Goal: Transaction & Acquisition: Purchase product/service

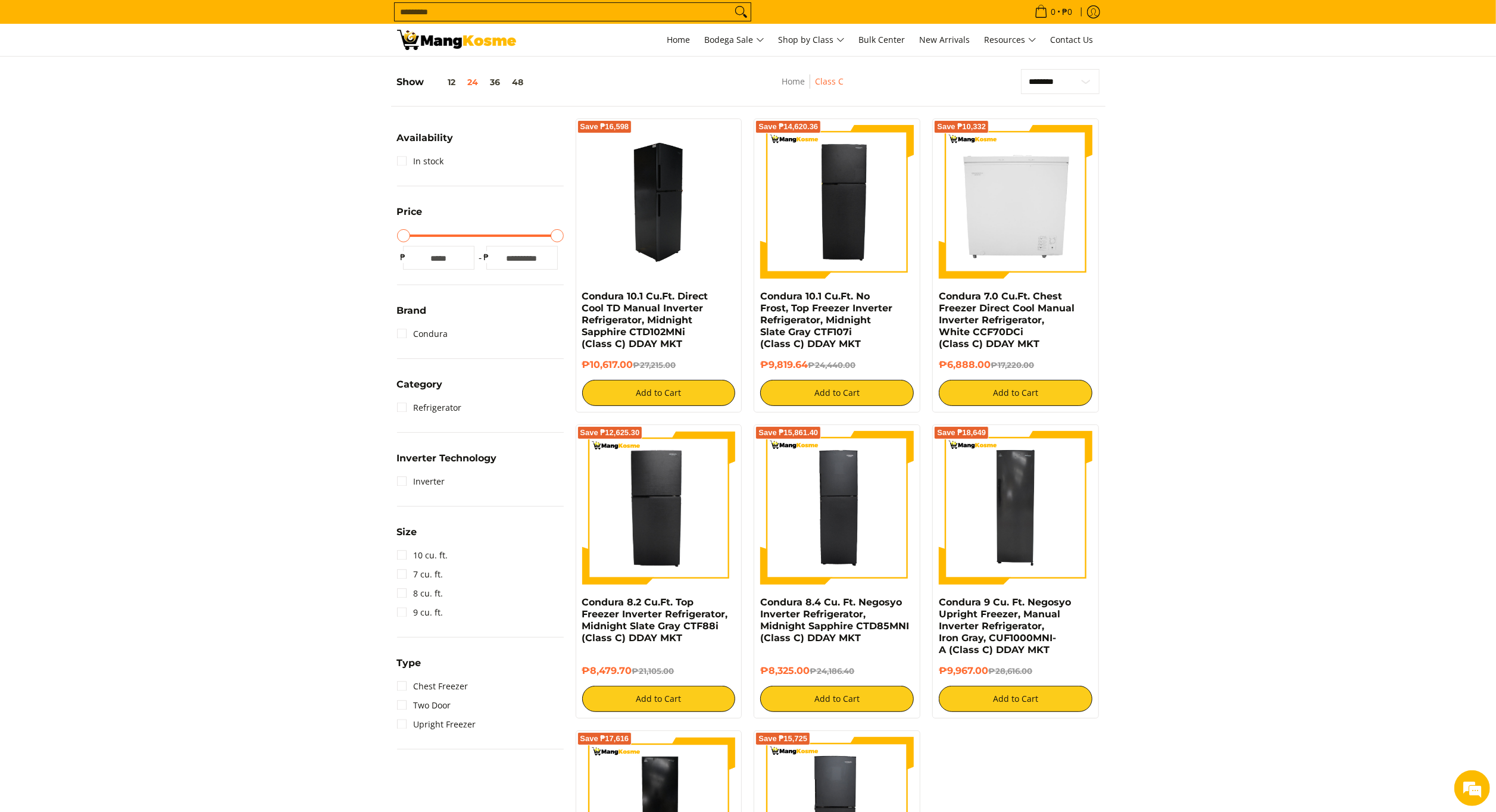
scroll to position [155, 0]
click at [649, 222] on img at bounding box center [659, 202] width 153 height 153
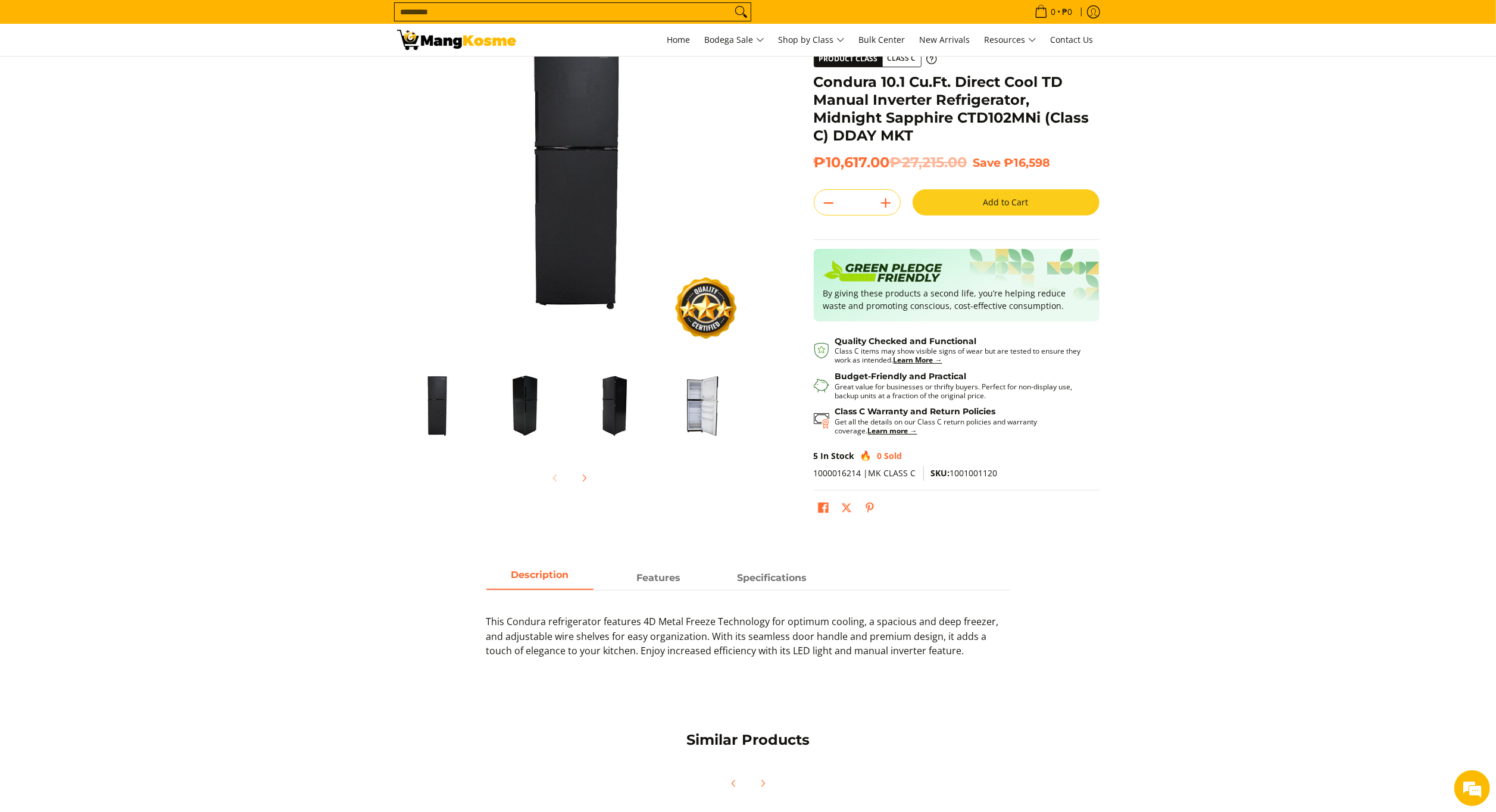
scroll to position [81, 0]
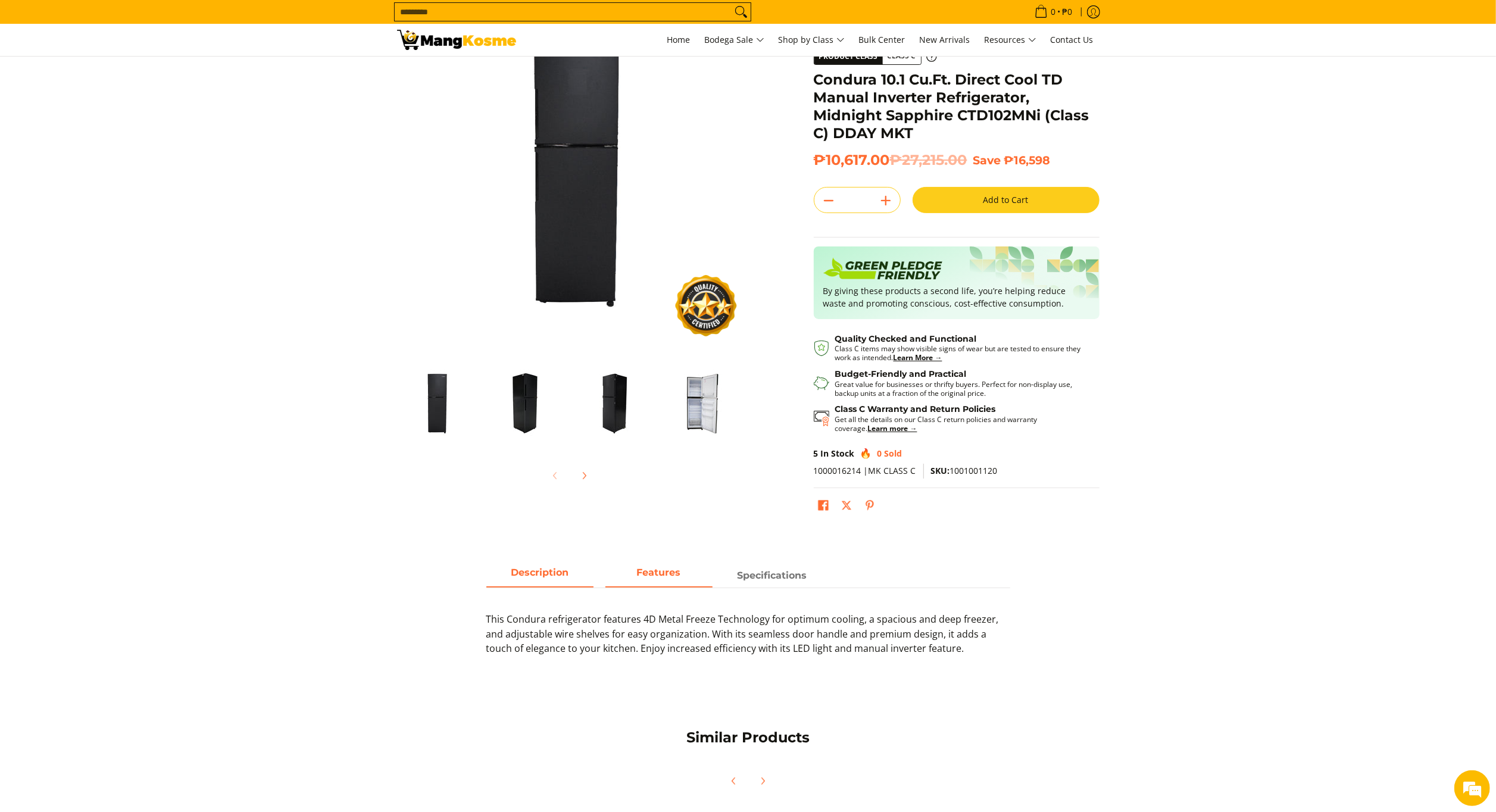
click at [676, 578] on strong "Features" at bounding box center [659, 573] width 45 height 11
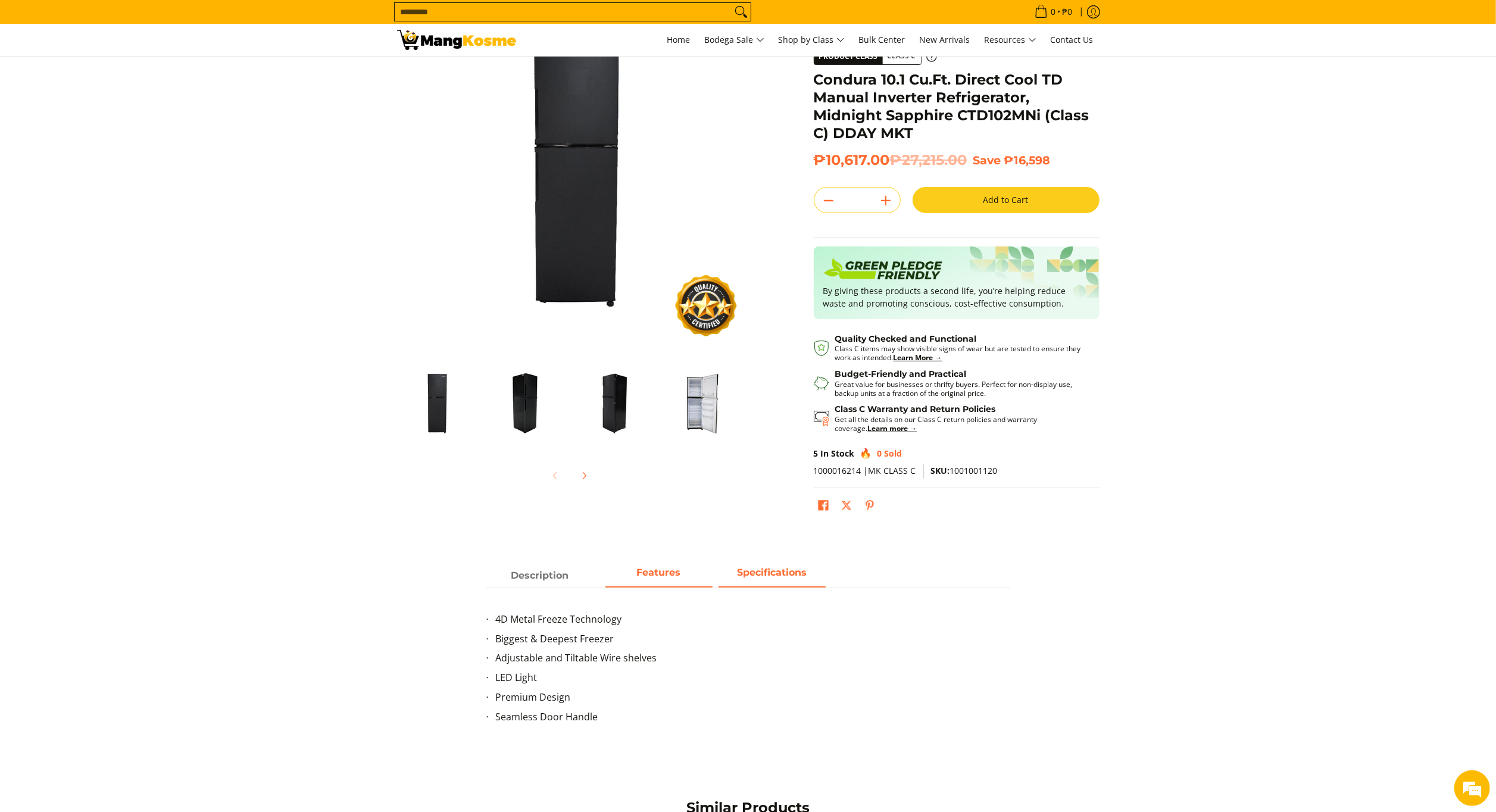
scroll to position [0, 0]
click at [757, 570] on strong "Specifications" at bounding box center [772, 573] width 70 height 11
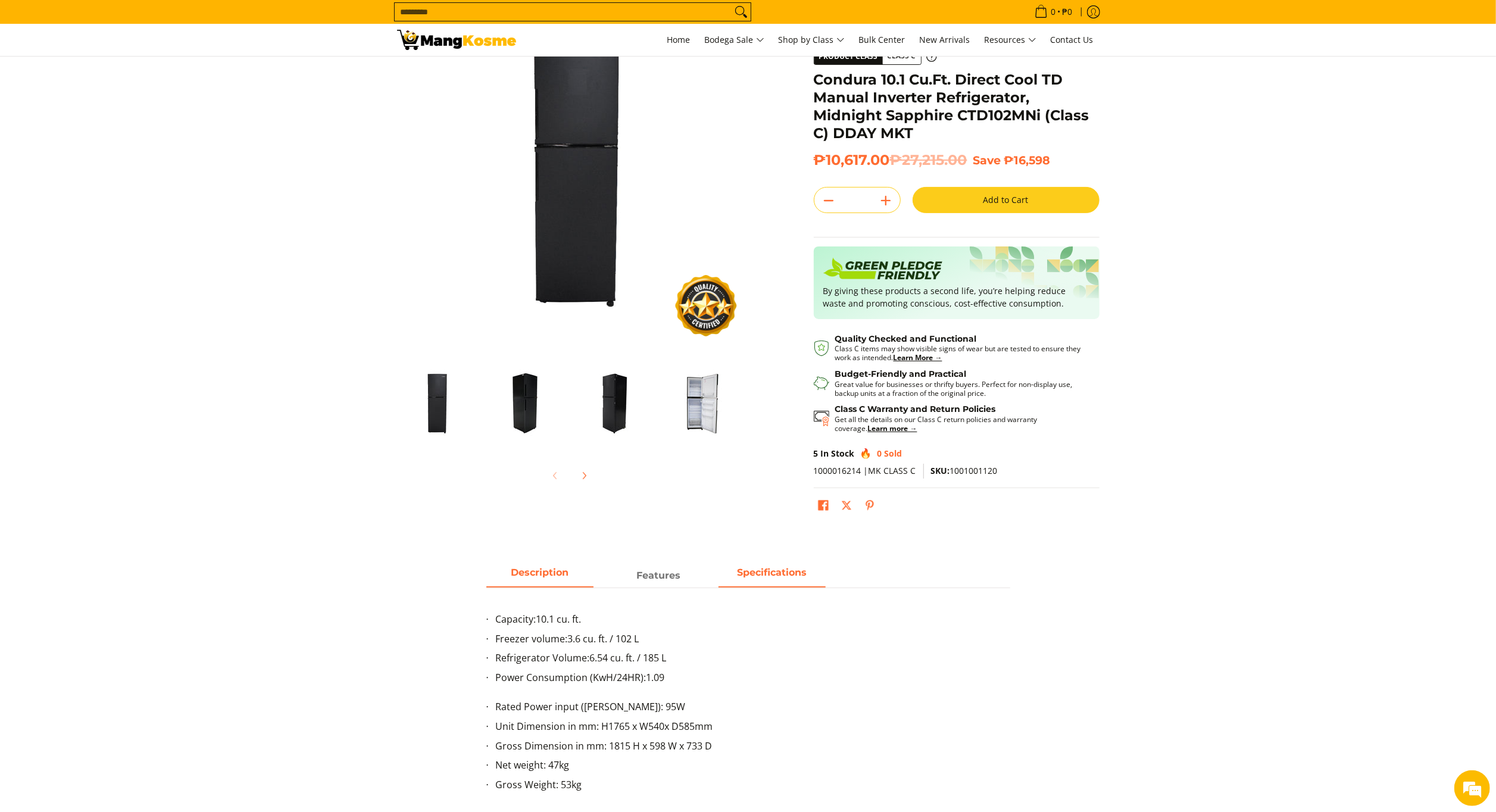
click at [565, 579] on span "Description" at bounding box center [540, 575] width 107 height 22
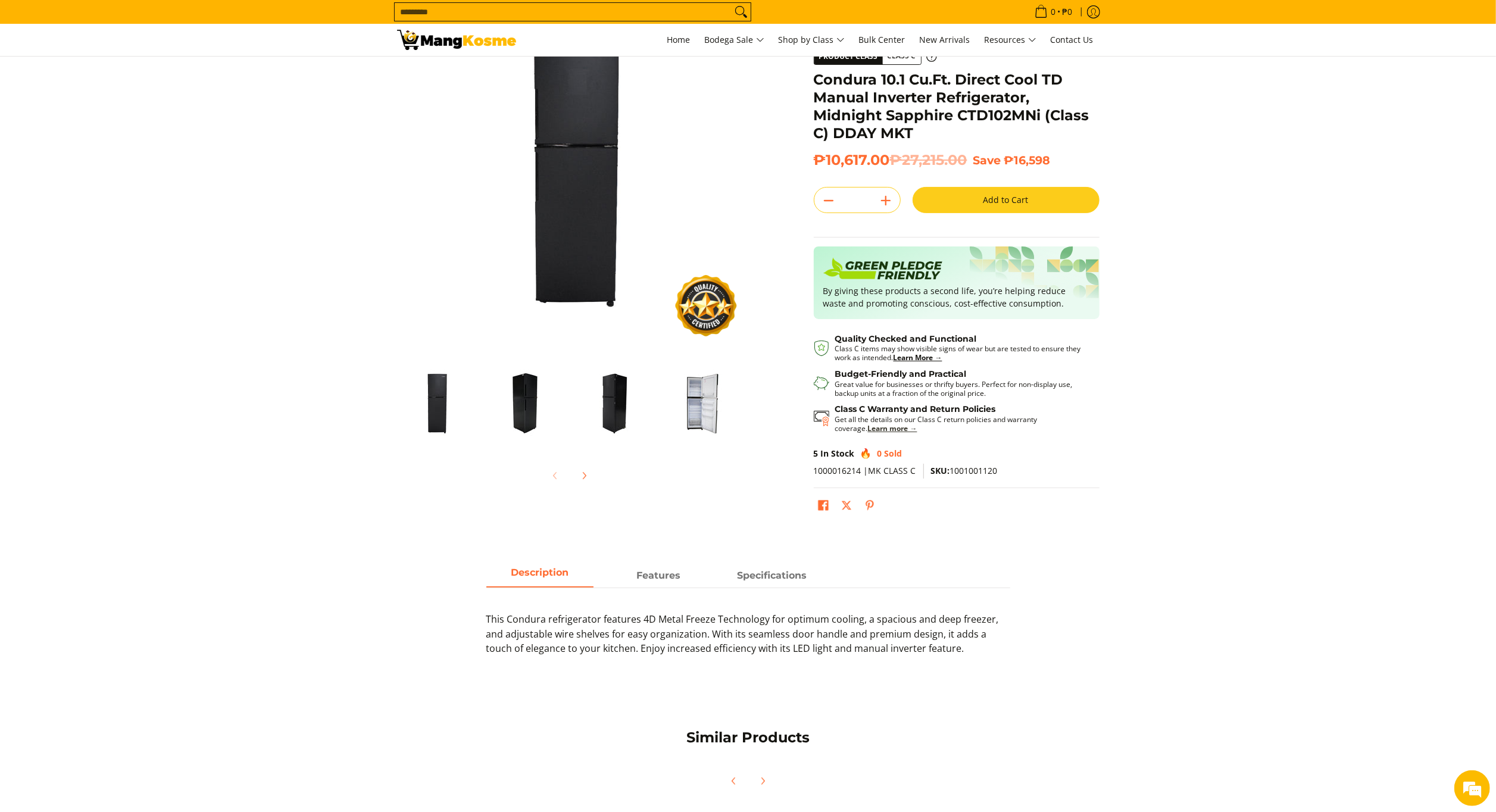
click at [875, 427] on strong "Learn more →" at bounding box center [893, 428] width 49 height 10
